Goal: Navigation & Orientation: Find specific page/section

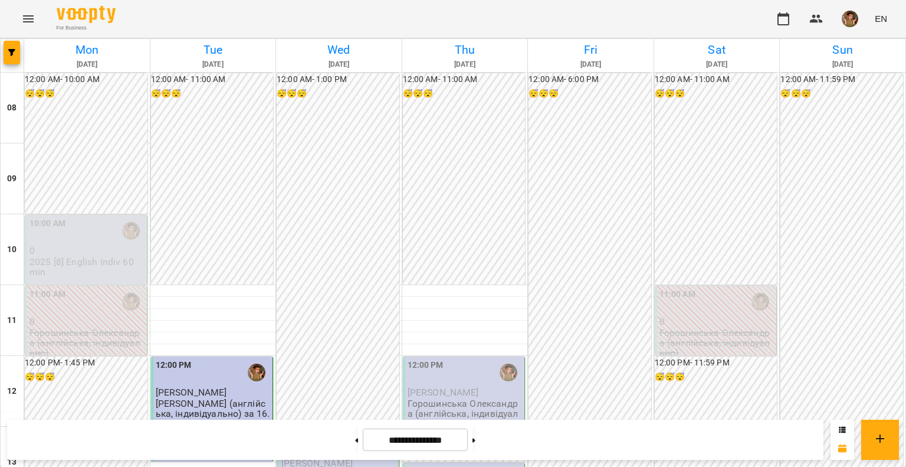
scroll to position [720, 0]
click at [781, 14] on icon "button" at bounding box center [784, 18] width 12 height 13
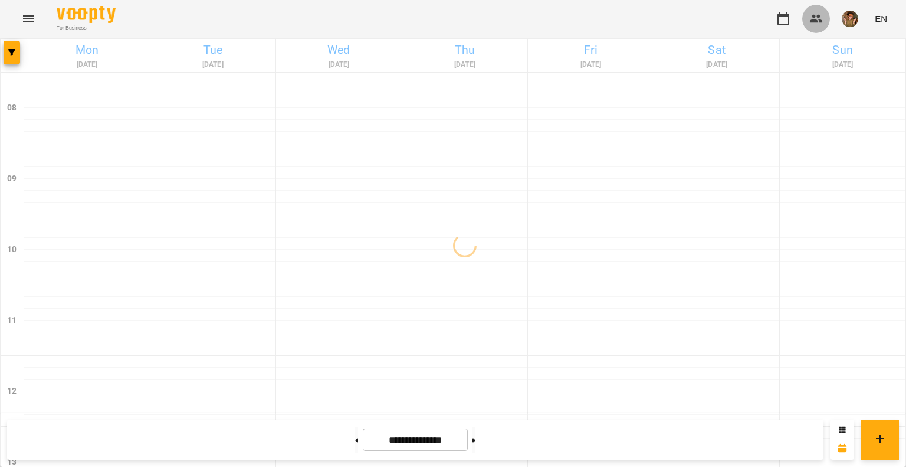
click at [809, 20] on button "button" at bounding box center [816, 19] width 28 height 28
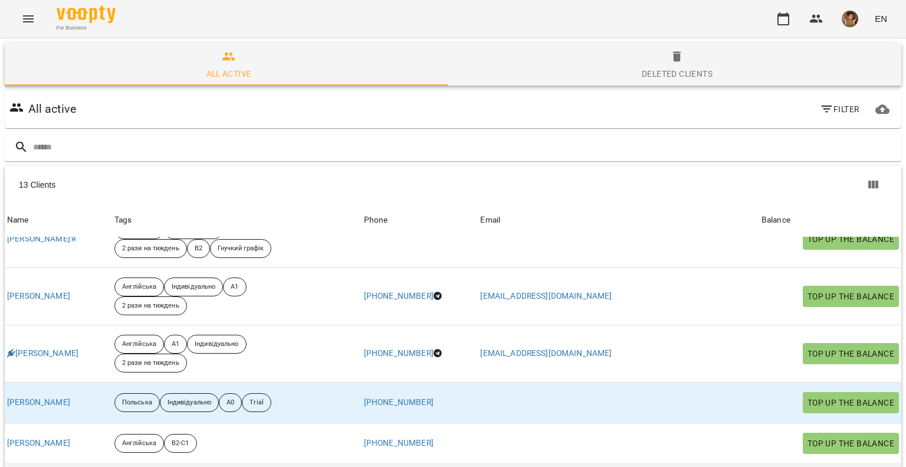
scroll to position [179, 0]
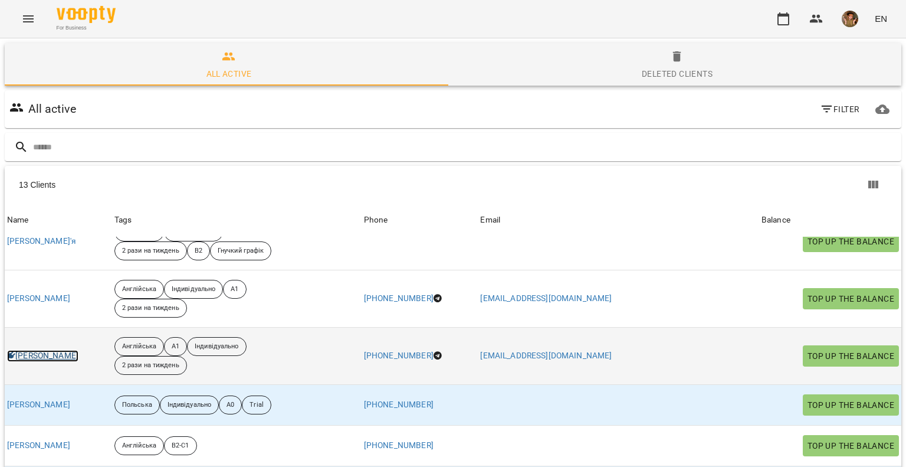
click at [57, 350] on link "[PERSON_NAME]" at bounding box center [42, 356] width 71 height 12
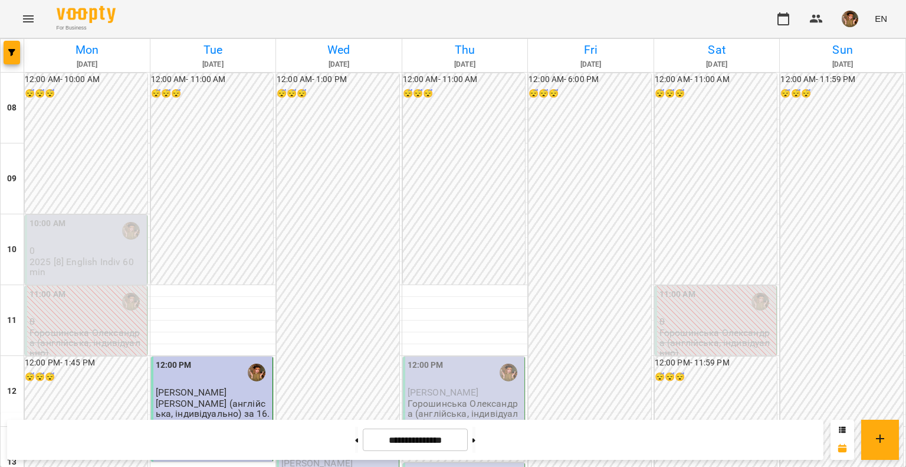
scroll to position [590, 0]
click at [852, 19] on img "button" at bounding box center [850, 19] width 17 height 17
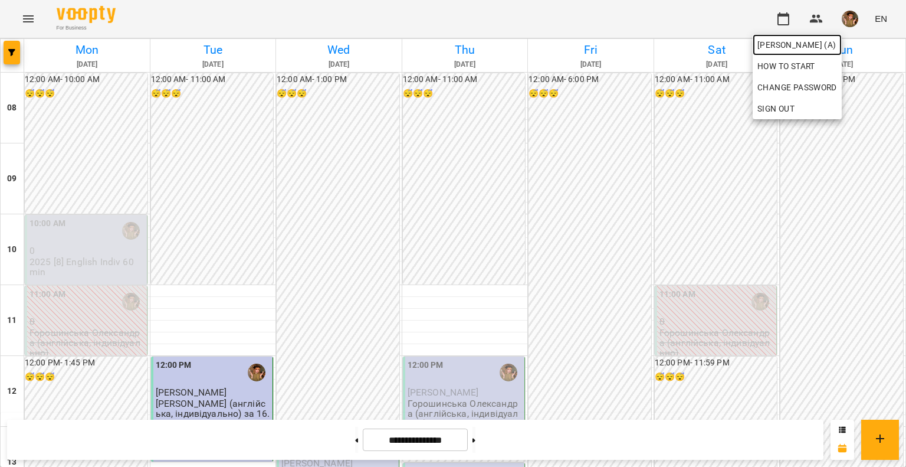
click at [837, 38] on span "[PERSON_NAME] (а)" at bounding box center [798, 45] width 80 height 14
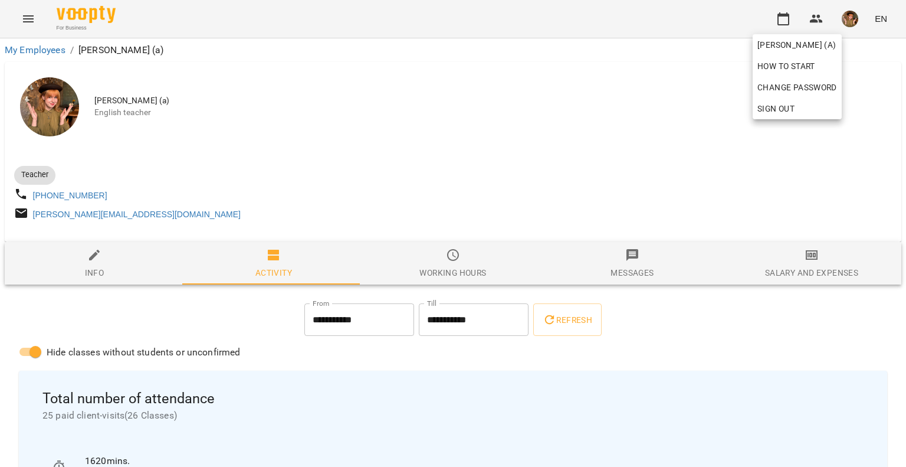
click at [82, 21] on div at bounding box center [453, 233] width 906 height 467
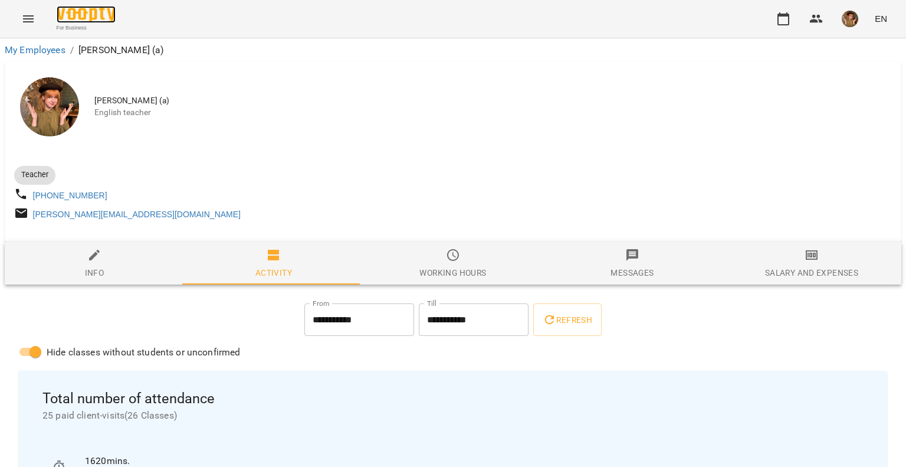
click at [86, 12] on img at bounding box center [86, 14] width 59 height 17
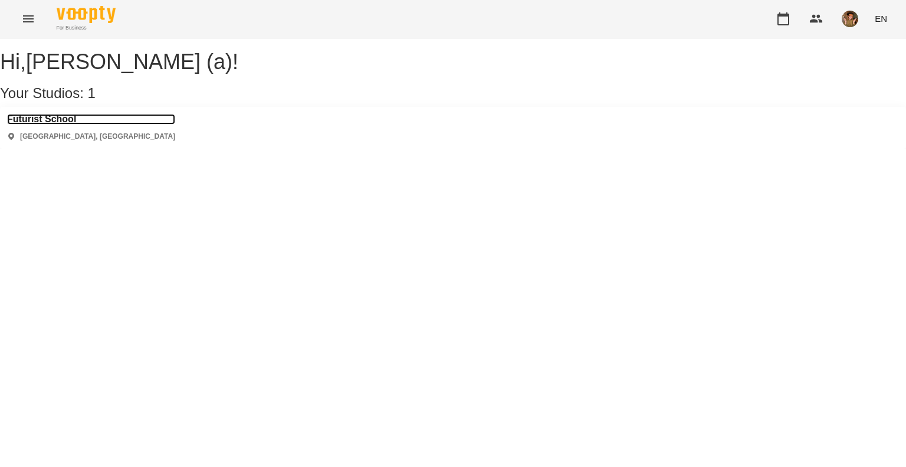
click at [54, 124] on h3 "Futurist School" at bounding box center [91, 119] width 168 height 11
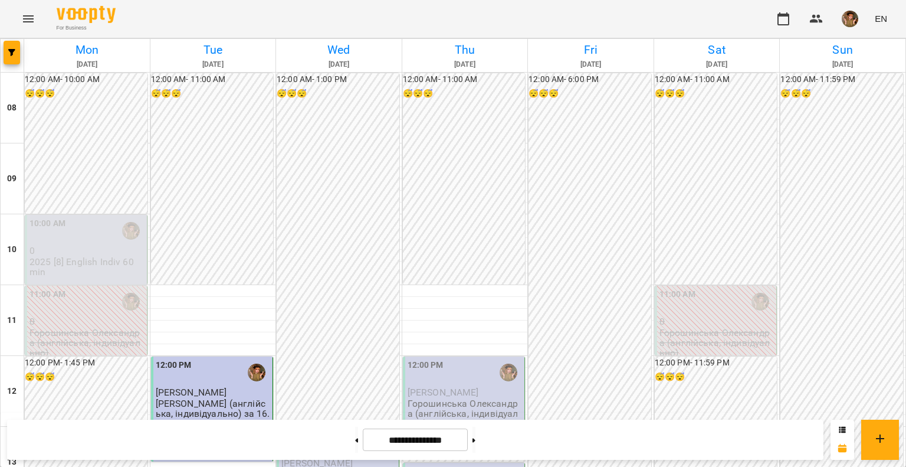
scroll to position [236, 0]
